Goal: Information Seeking & Learning: Understand process/instructions

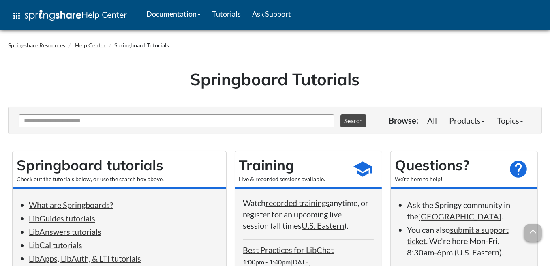
scroll to position [108, 0]
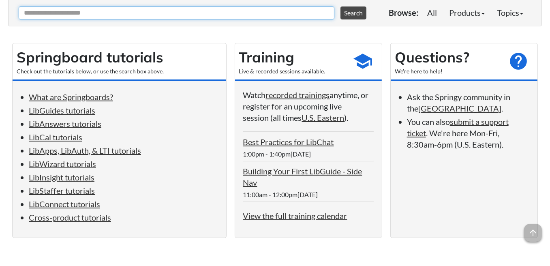
click at [60, 11] on input "Ask Another Question" at bounding box center [177, 12] width 316 height 13
type input "**********"
click at [340, 6] on button "Search" at bounding box center [353, 12] width 26 height 13
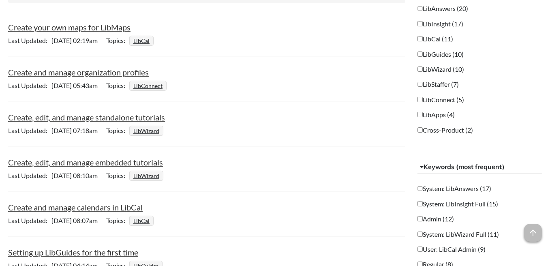
scroll to position [216, 0]
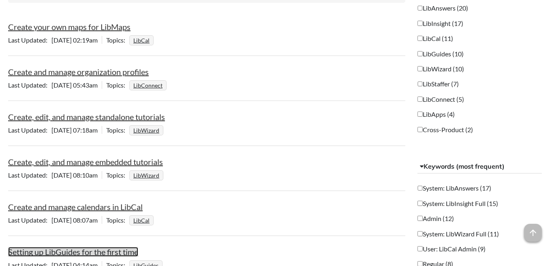
click at [109, 250] on link "Setting up LibGuides for the first time" at bounding box center [73, 252] width 130 height 10
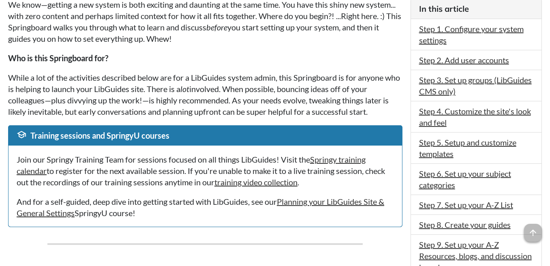
scroll to position [108, 0]
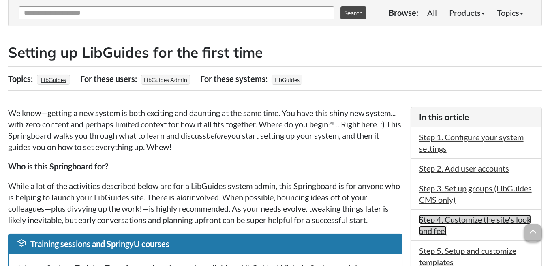
click at [470, 216] on link "Step 4. Customize the site's look and feel" at bounding box center [475, 224] width 112 height 21
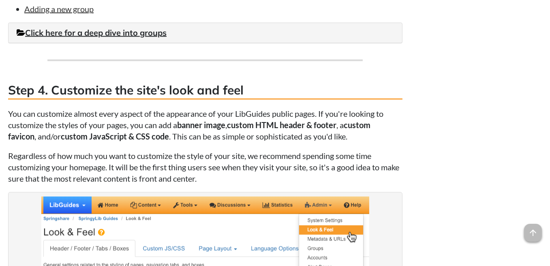
scroll to position [1463, 0]
